Goal: Task Accomplishment & Management: Manage account settings

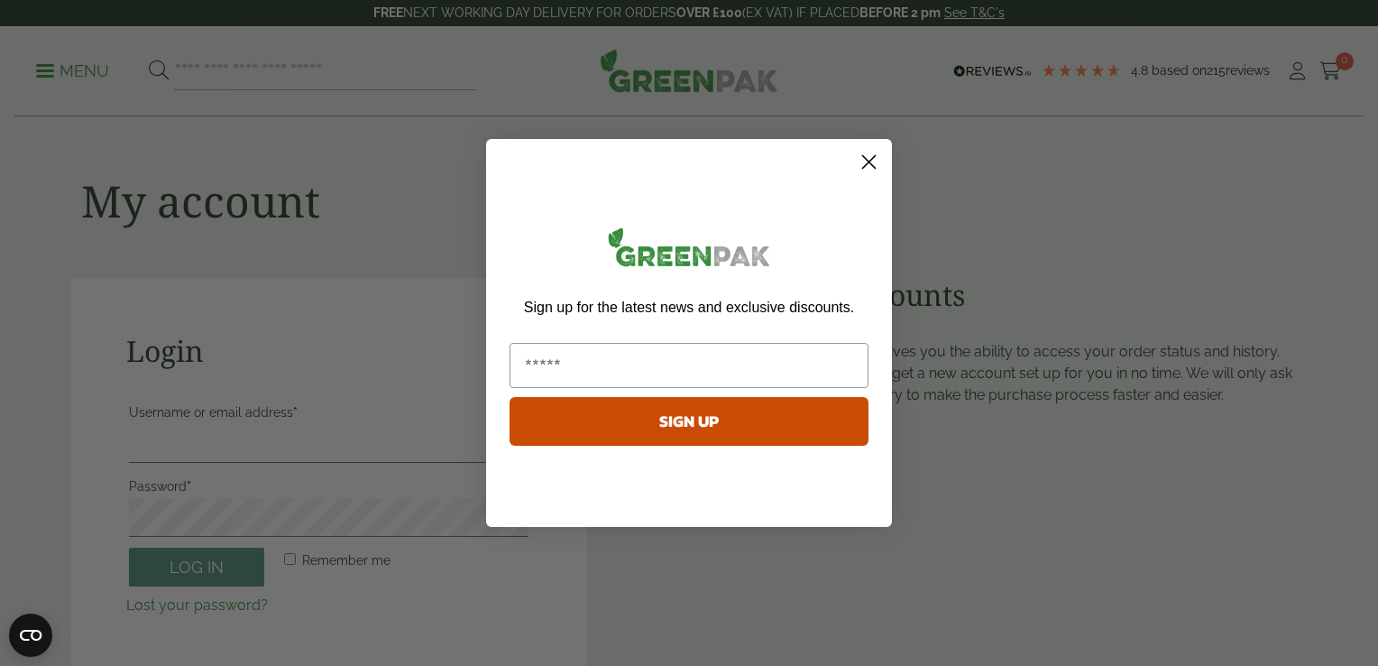
type input "**********"
click at [870, 161] on icon "Close dialog" at bounding box center [869, 162] width 13 height 13
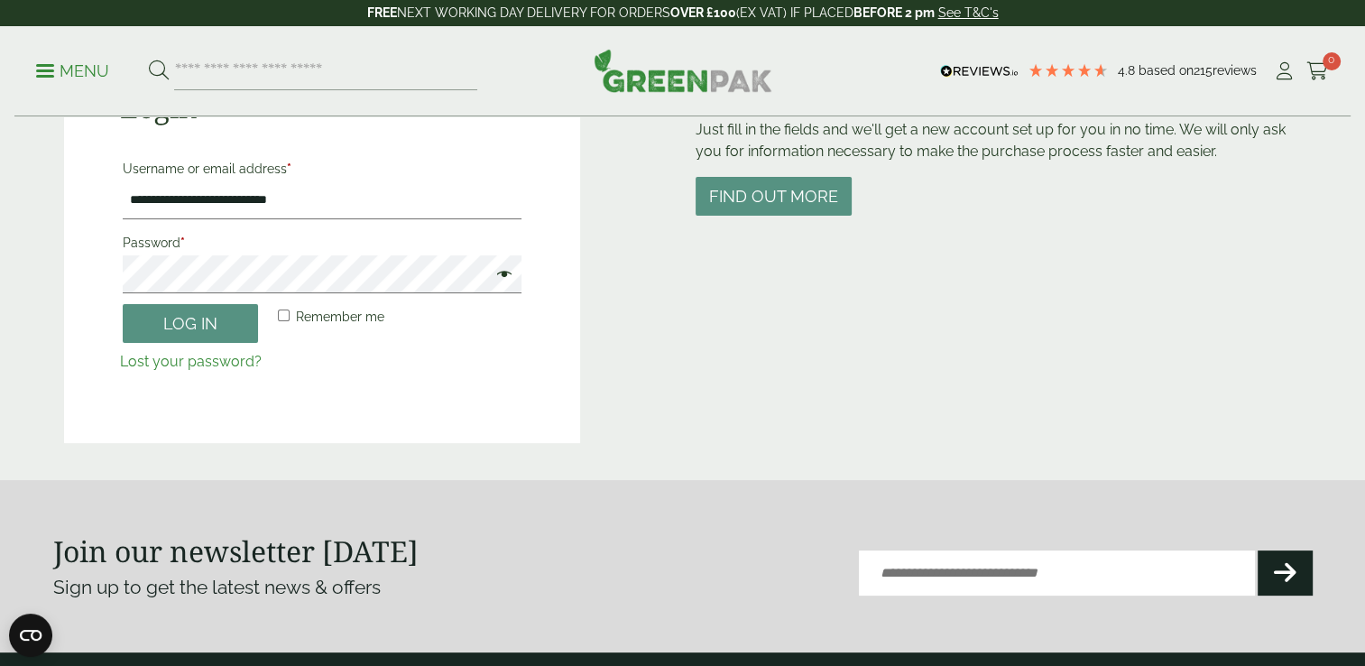
scroll to position [242, 0]
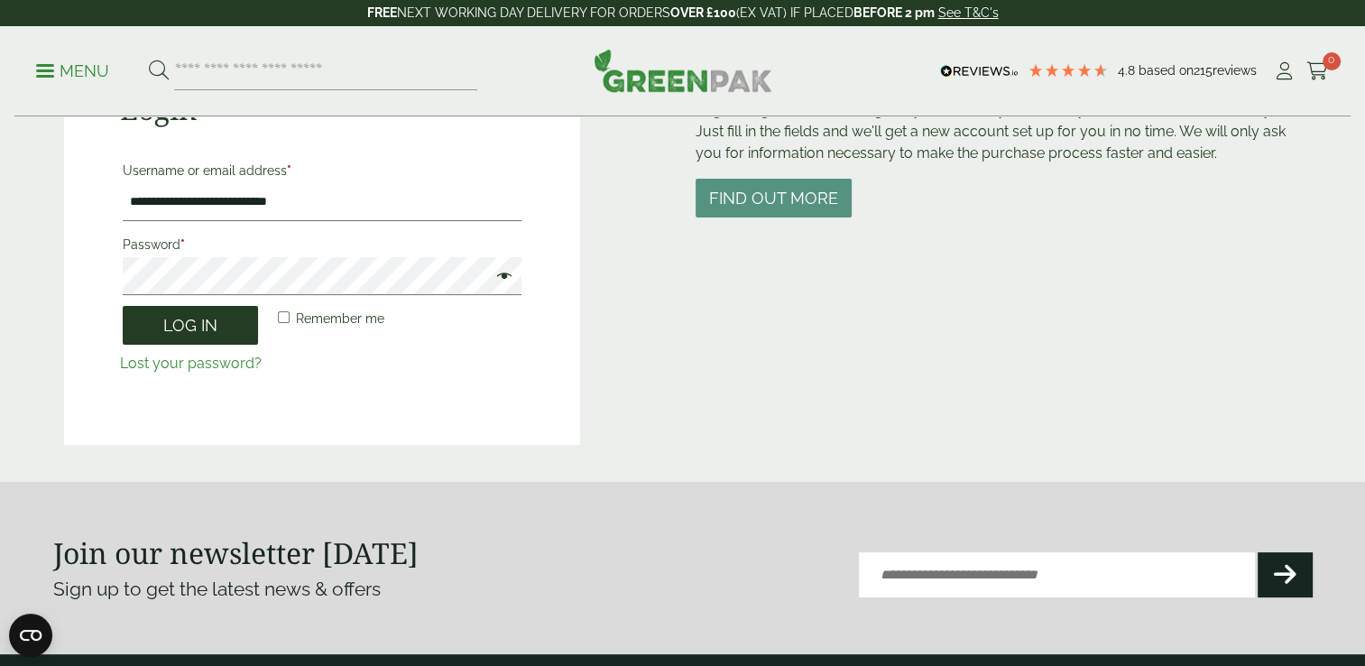
click at [233, 326] on button "Log in" at bounding box center [190, 325] width 135 height 39
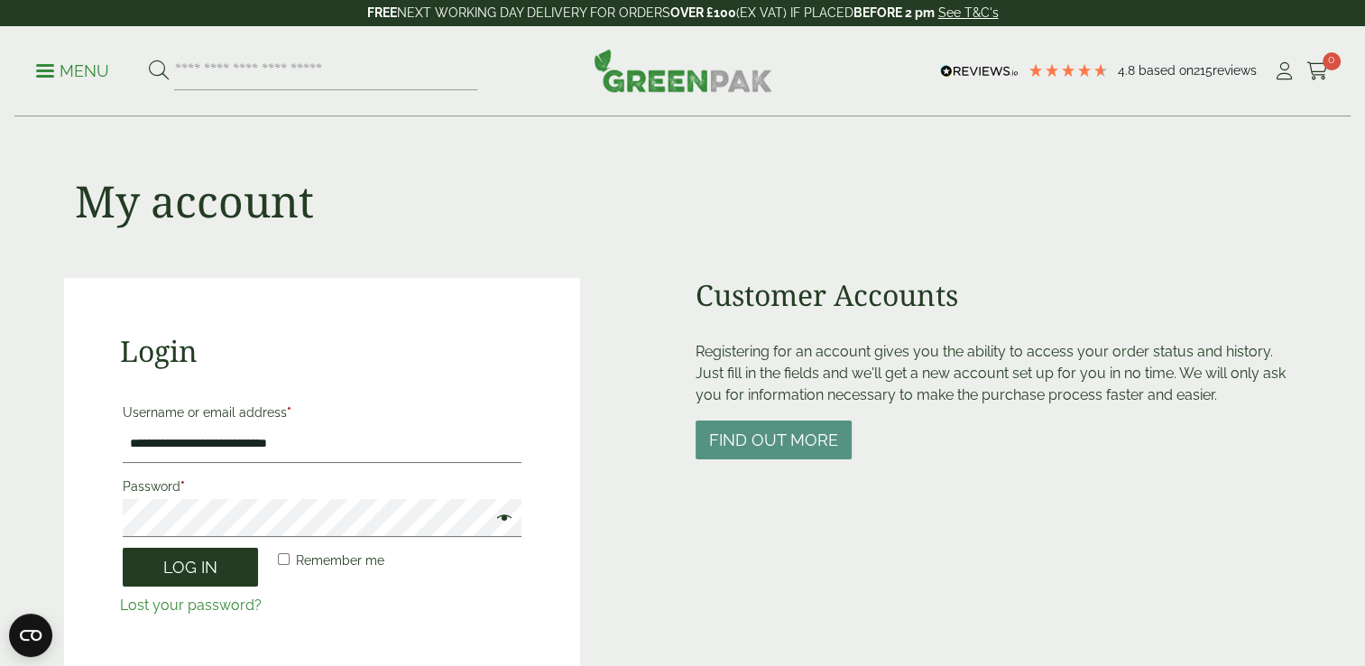
click at [187, 567] on button "Log in" at bounding box center [190, 567] width 135 height 39
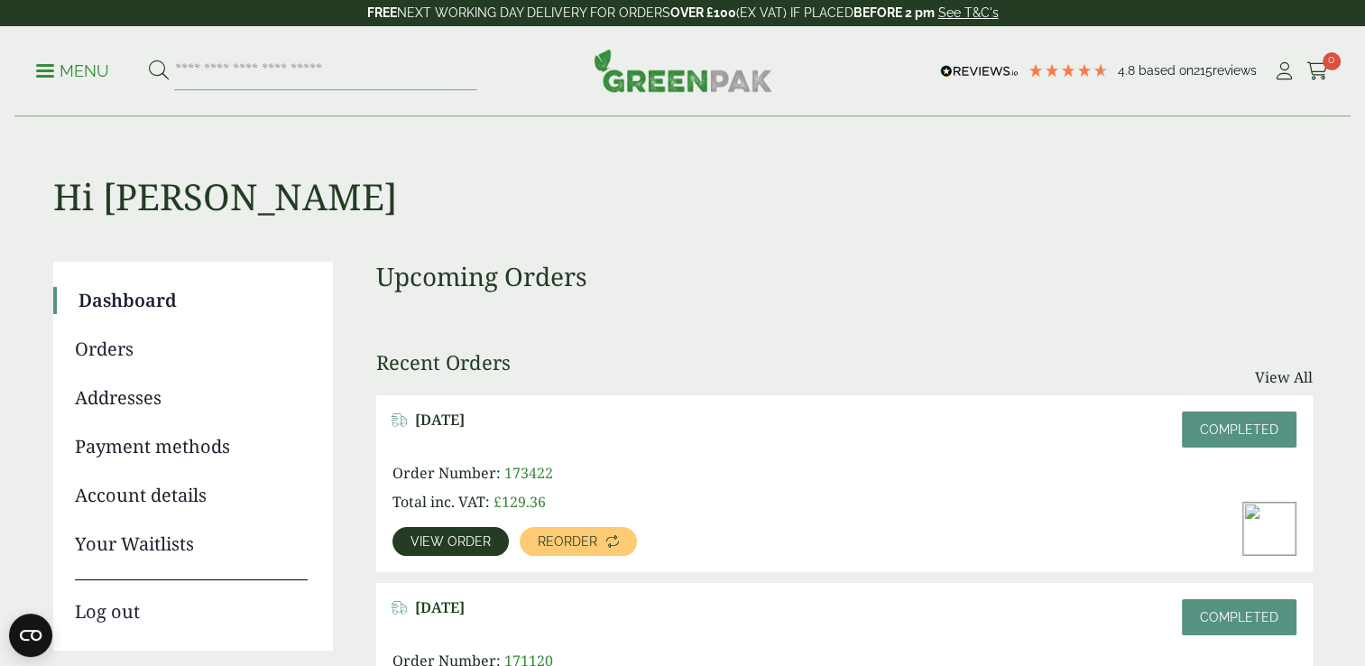
click at [109, 349] on link "Orders" at bounding box center [191, 349] width 233 height 27
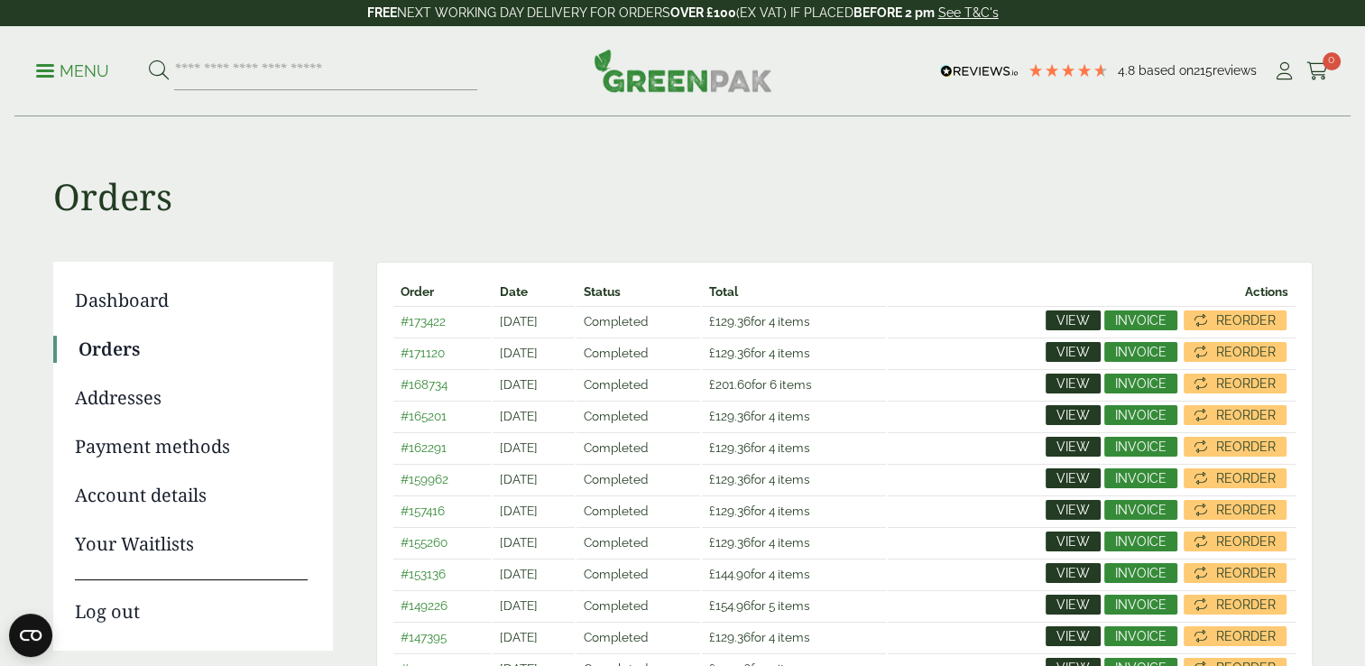
click at [1068, 448] on span "View" at bounding box center [1072, 446] width 33 height 13
click at [1143, 445] on span "Invoice" at bounding box center [1140, 446] width 51 height 13
click at [1127, 416] on span "Invoice" at bounding box center [1140, 415] width 51 height 13
click at [1129, 389] on span "Invoice" at bounding box center [1140, 383] width 51 height 13
click at [1138, 352] on span "Invoice" at bounding box center [1140, 351] width 51 height 13
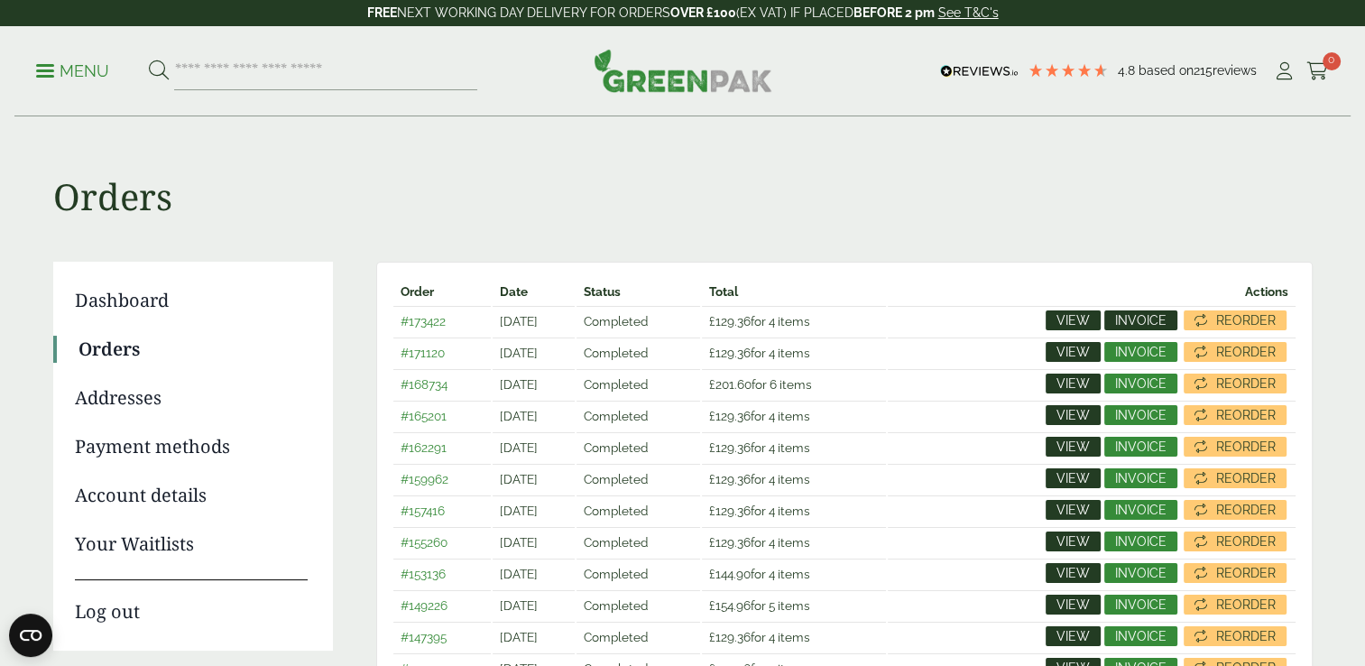
click at [1136, 316] on span "Invoice" at bounding box center [1140, 320] width 51 height 13
